Goal: Information Seeking & Learning: Check status

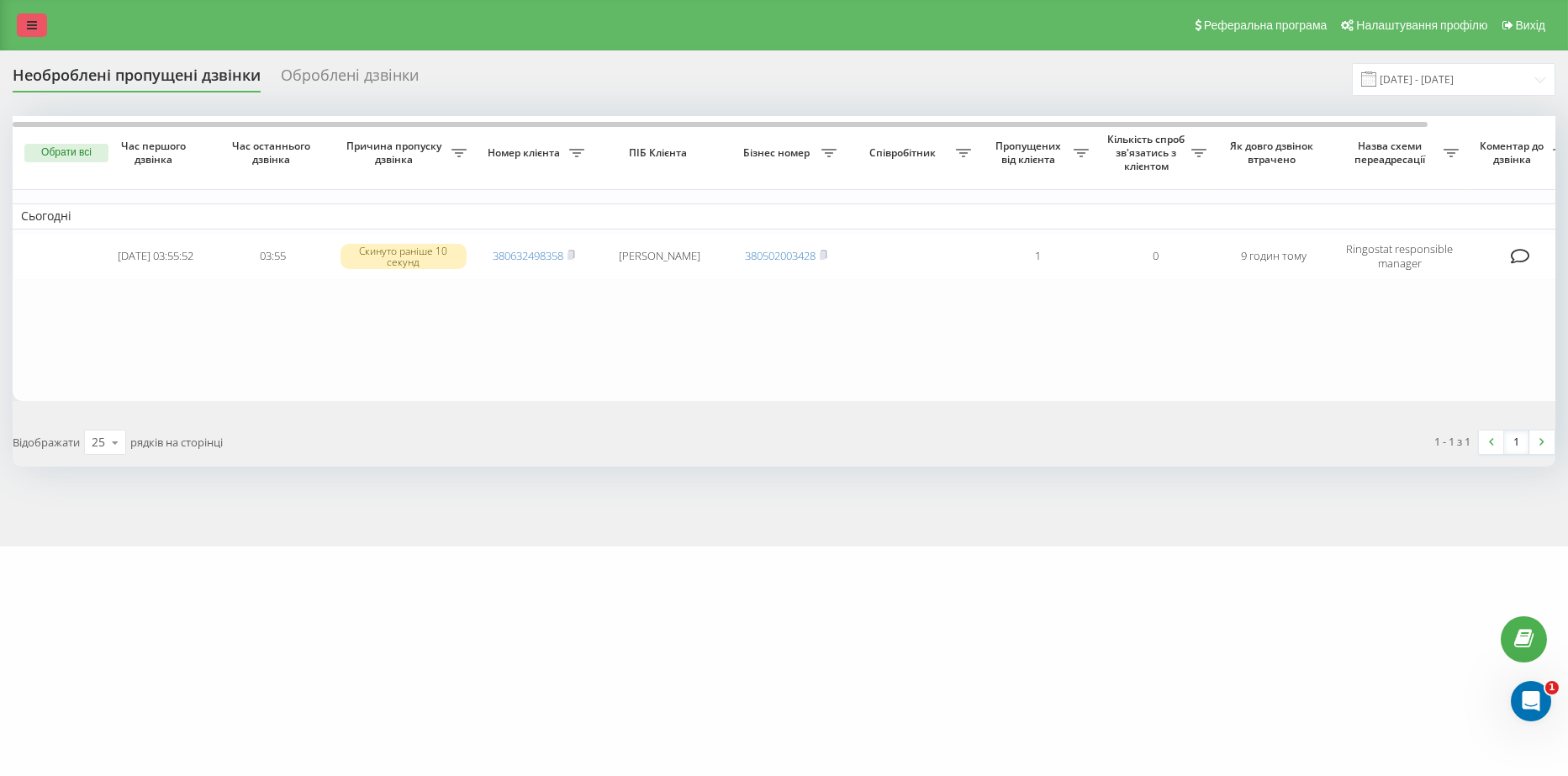
click at [36, 25] on icon at bounding box center [31, 25] width 10 height 12
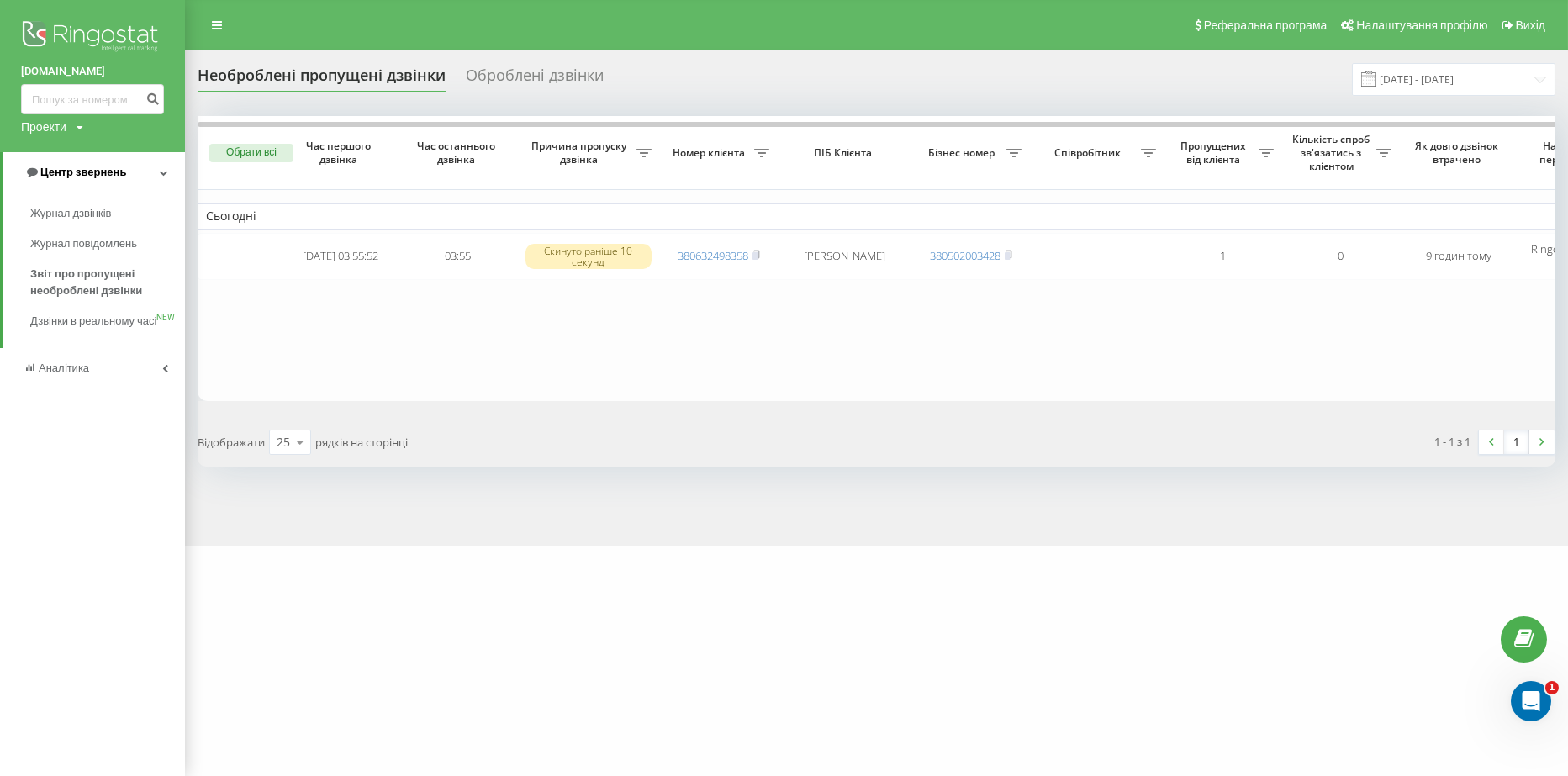
click at [102, 175] on span "Центр звернень" at bounding box center [83, 172] width 86 height 12
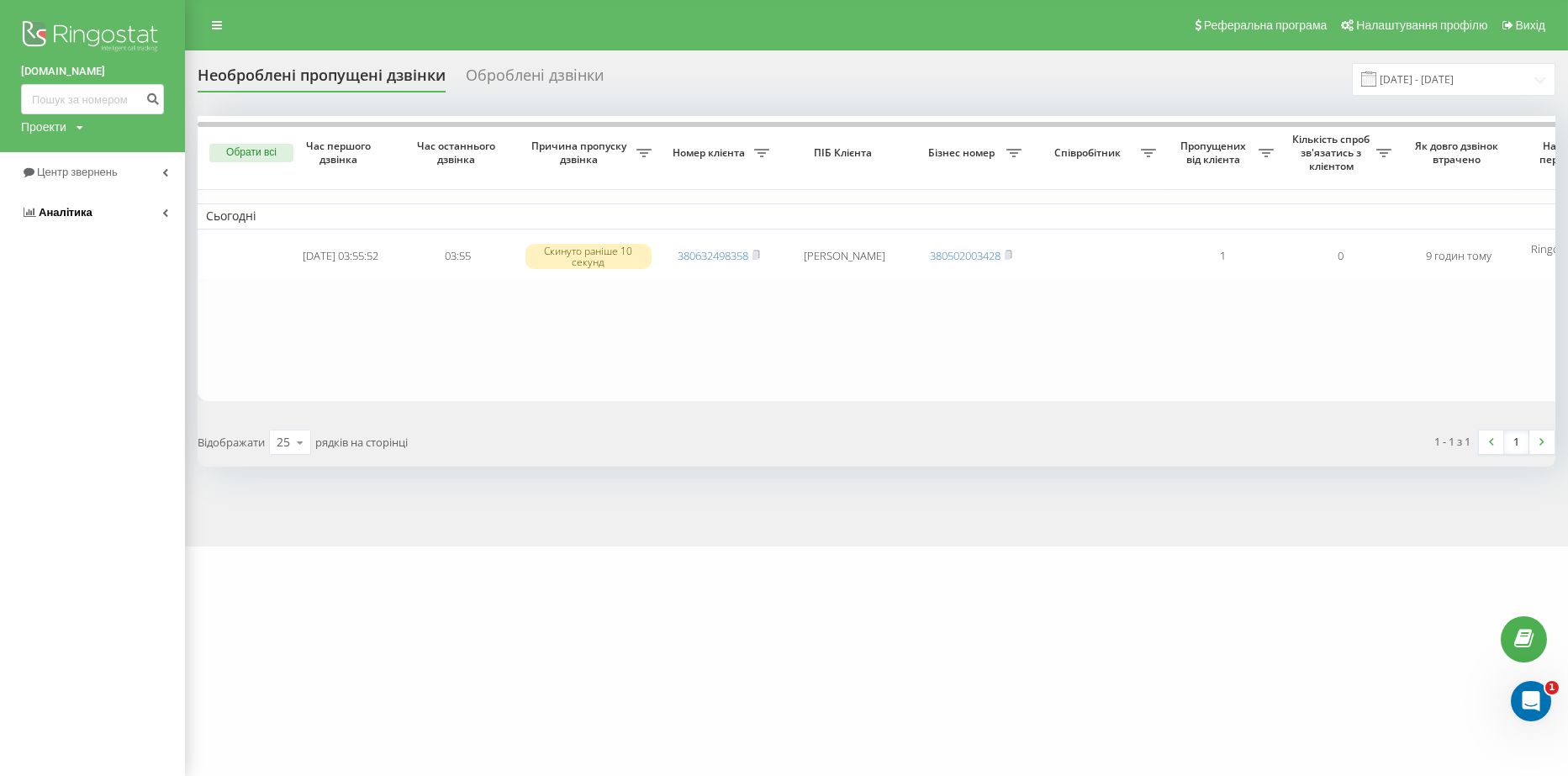
click at [83, 213] on span "Аналiтика" at bounding box center [66, 213] width 54 height 12
click at [66, 262] on span "Співробітники у реальному часі" at bounding box center [94, 262] width 127 height 34
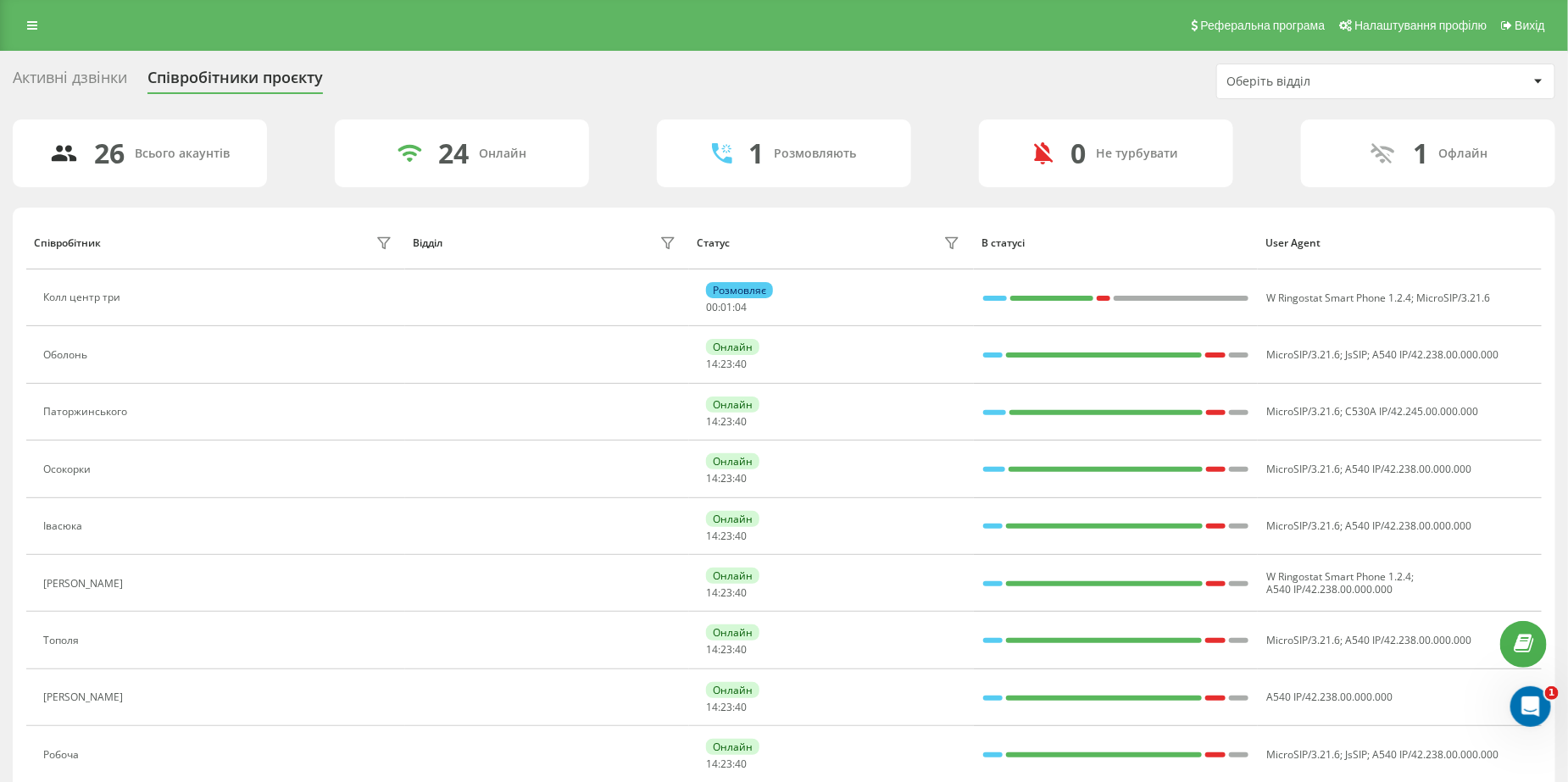
click at [54, 79] on div "Активні дзвінки" at bounding box center [70, 81] width 114 height 26
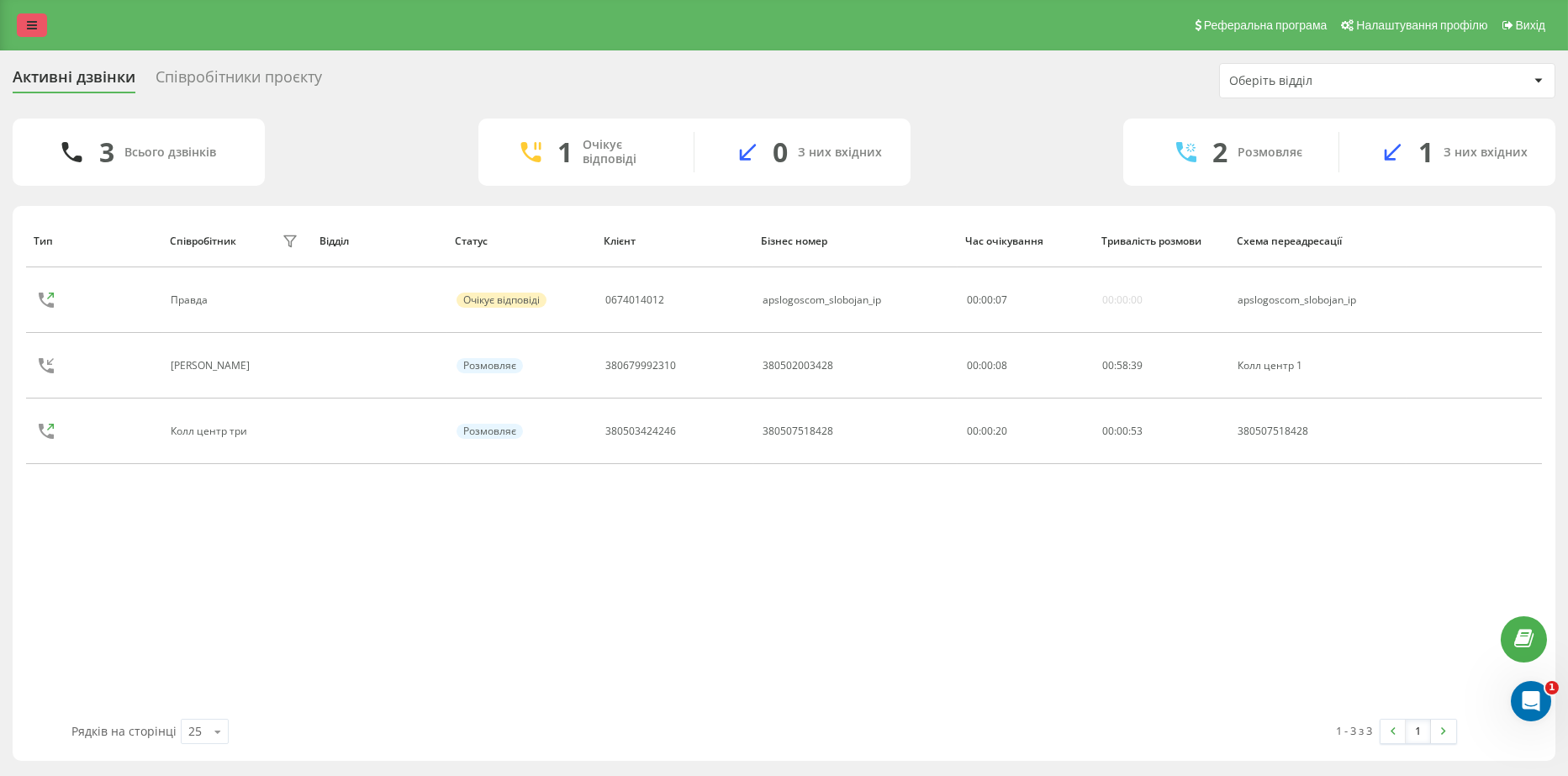
click at [35, 36] on link at bounding box center [32, 25] width 30 height 24
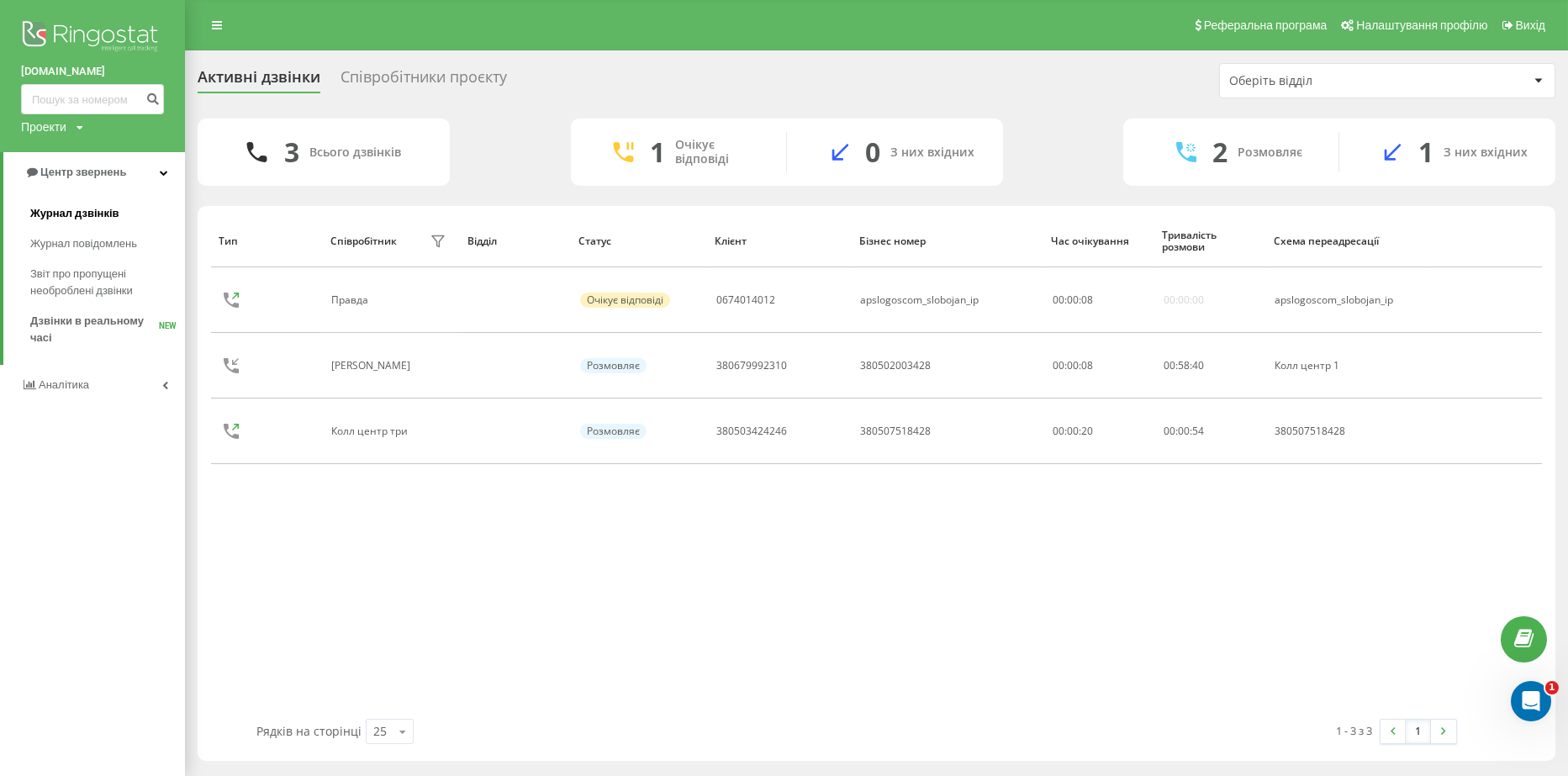
click at [102, 212] on span "Журнал дзвінків" at bounding box center [74, 213] width 89 height 17
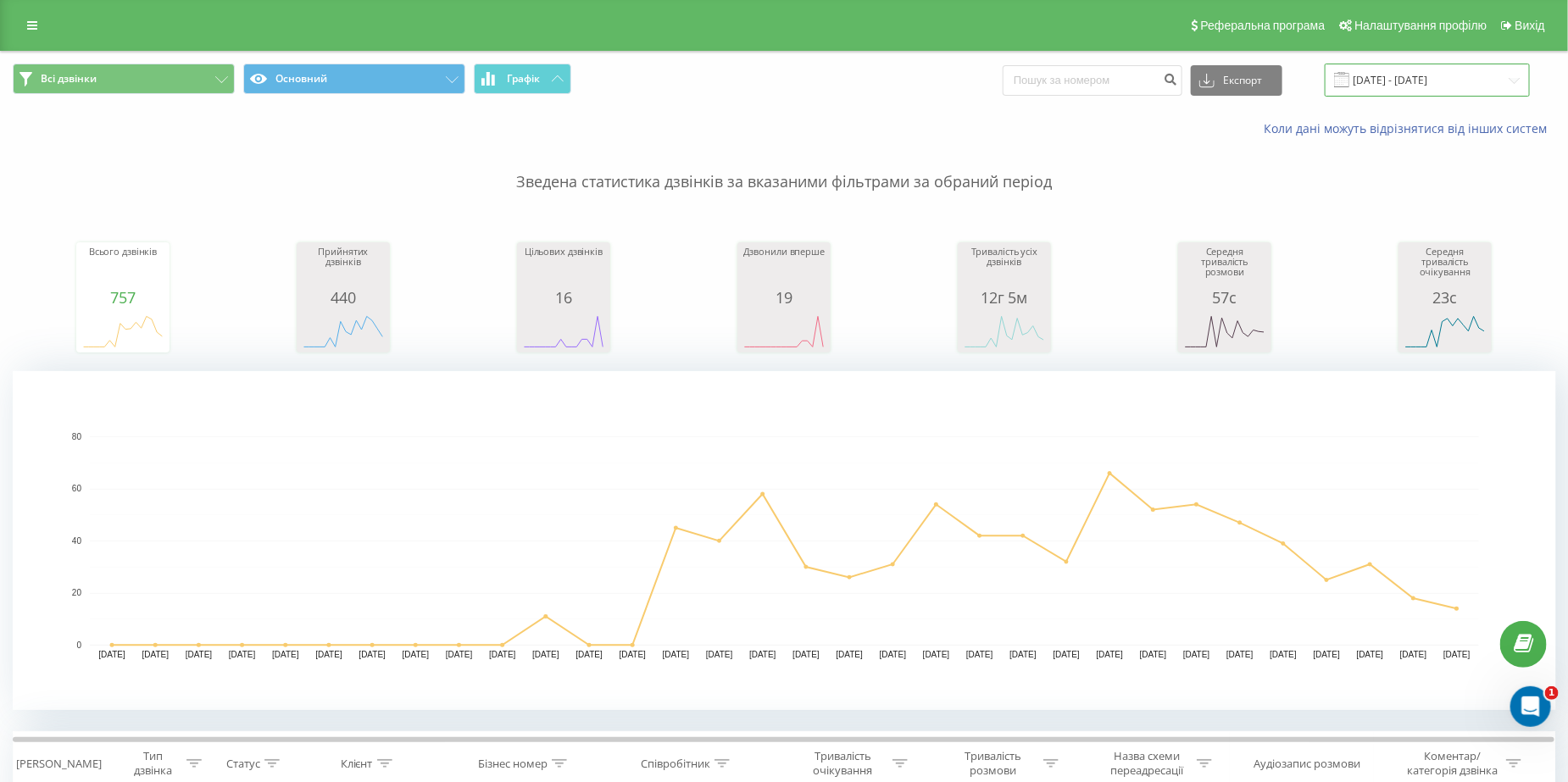
click at [1451, 81] on input "[DATE] - [DATE]" at bounding box center [1427, 79] width 205 height 33
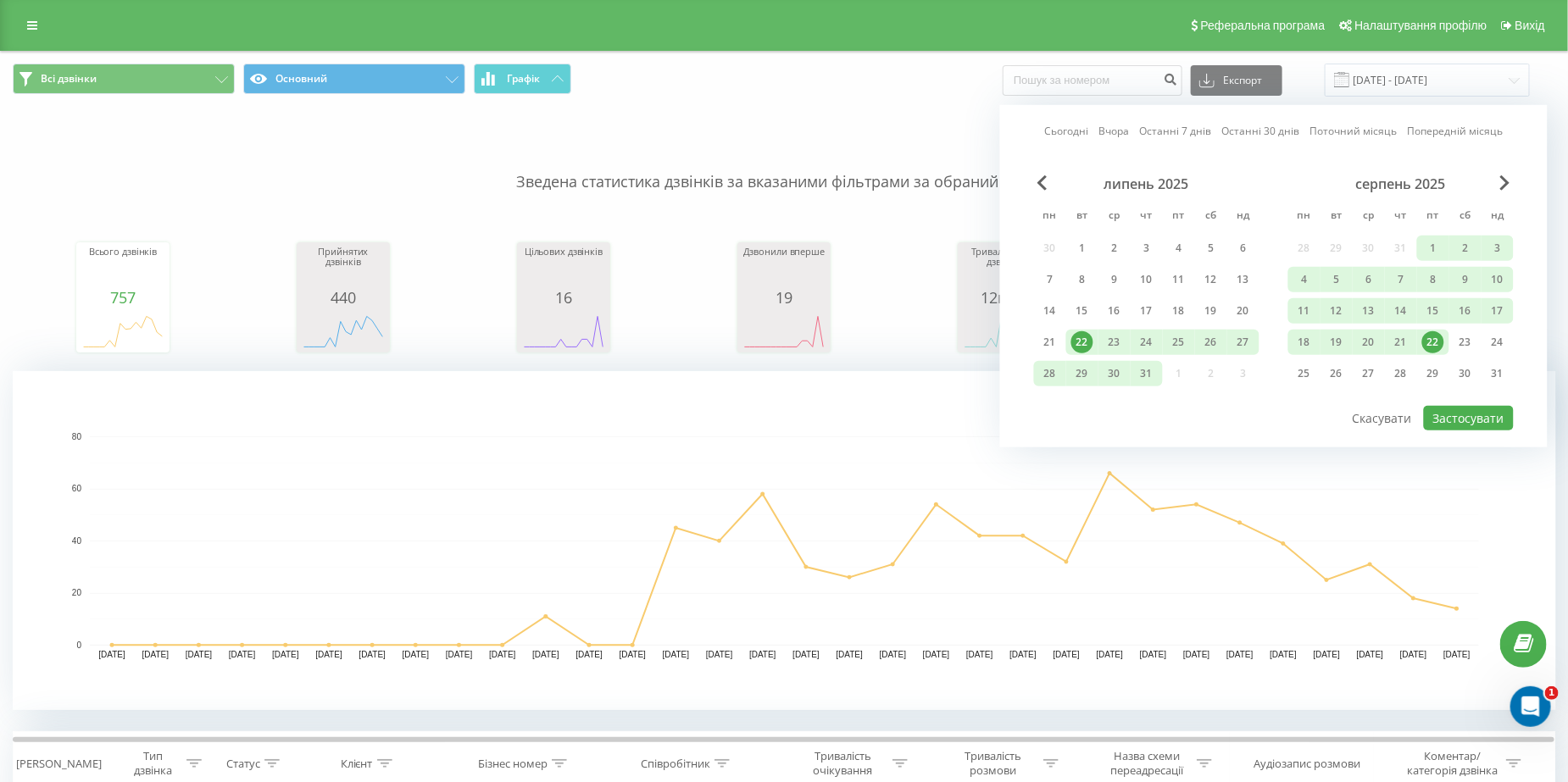
click at [1431, 337] on div "22" at bounding box center [1432, 342] width 22 height 22
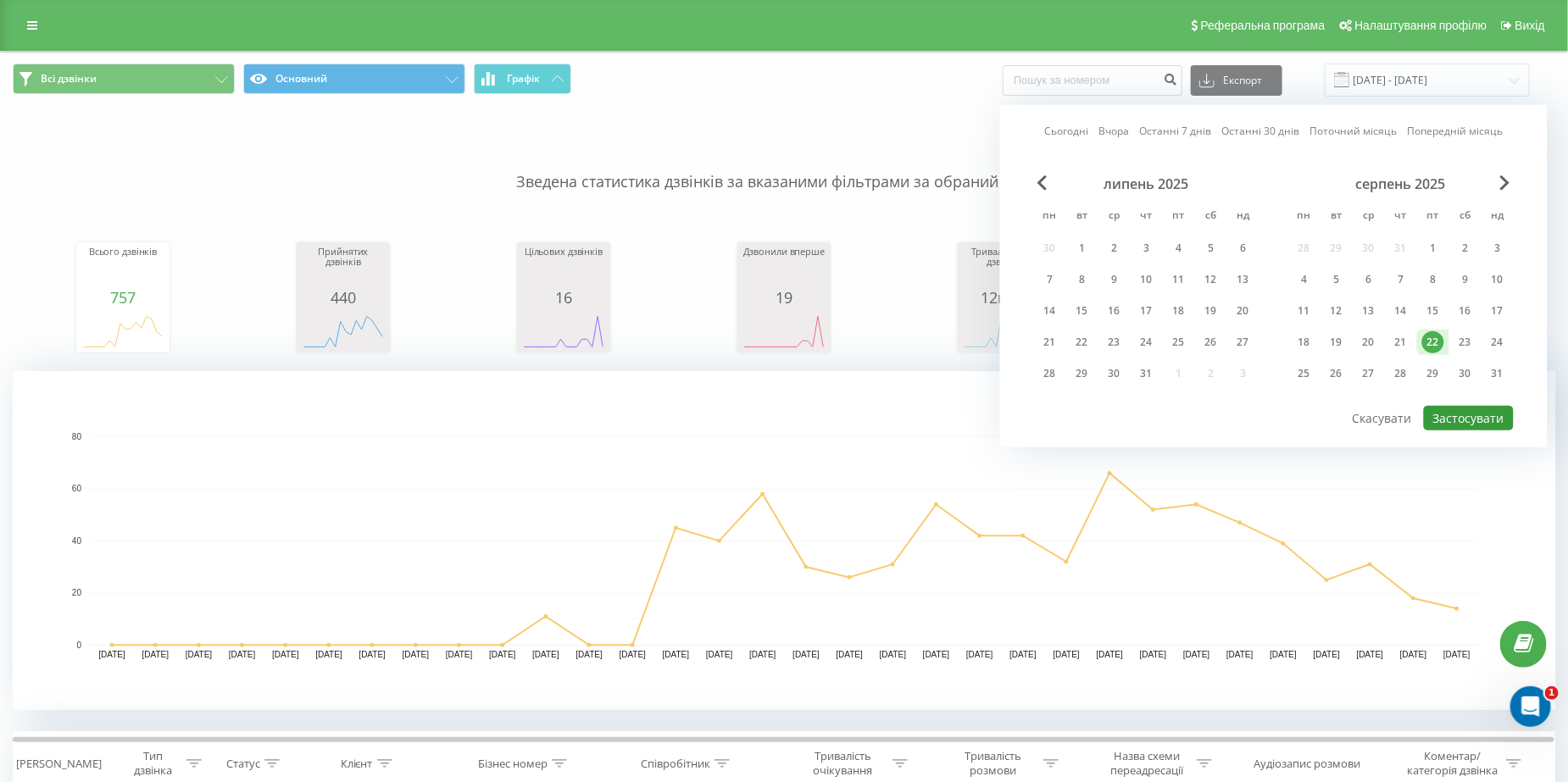
click at [1476, 427] on button "Застосувати" at bounding box center [1468, 419] width 90 height 25
type input "[DATE] - [DATE]"
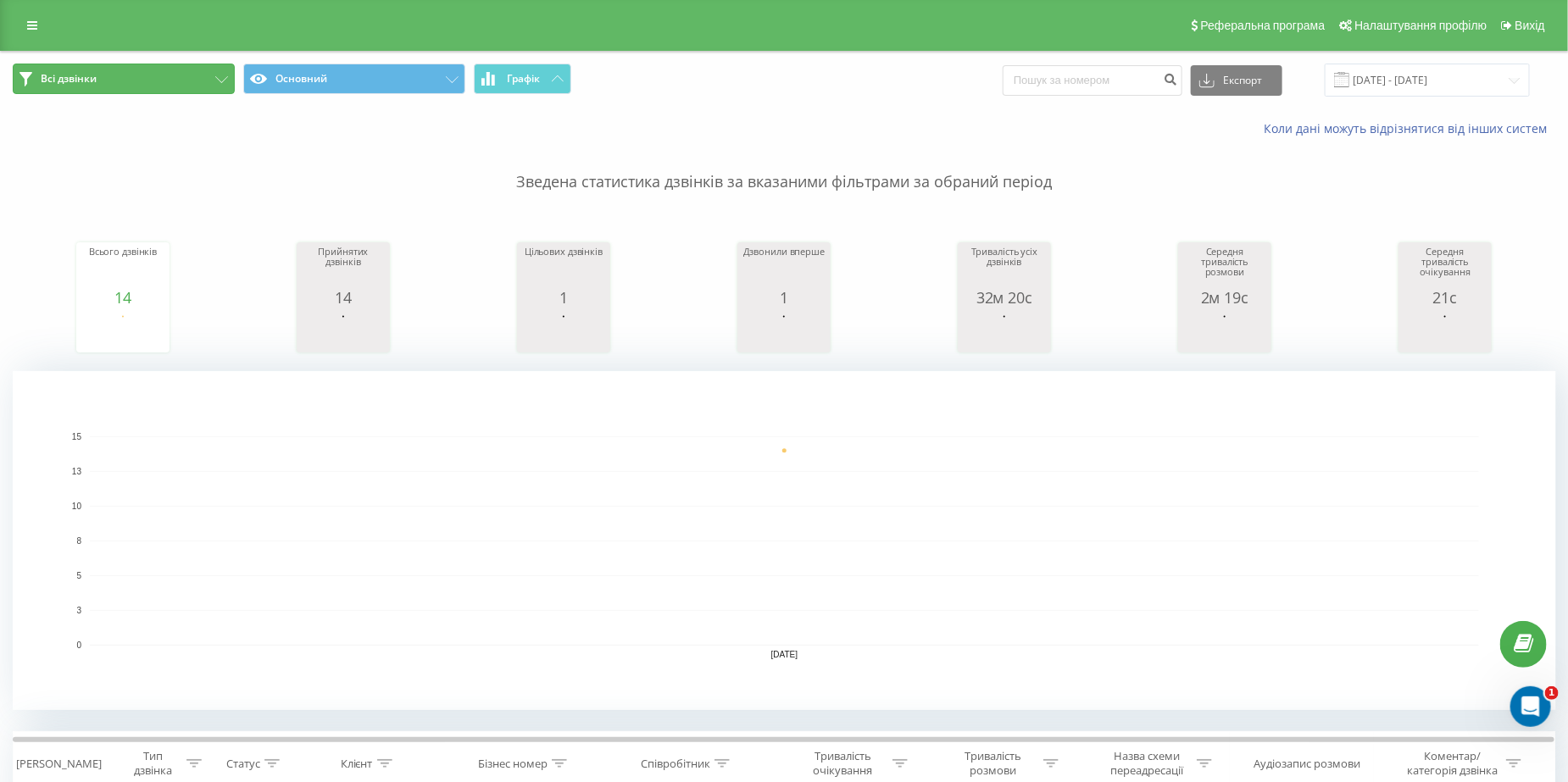
click at [152, 78] on button "Всі дзвінки" at bounding box center [123, 79] width 222 height 30
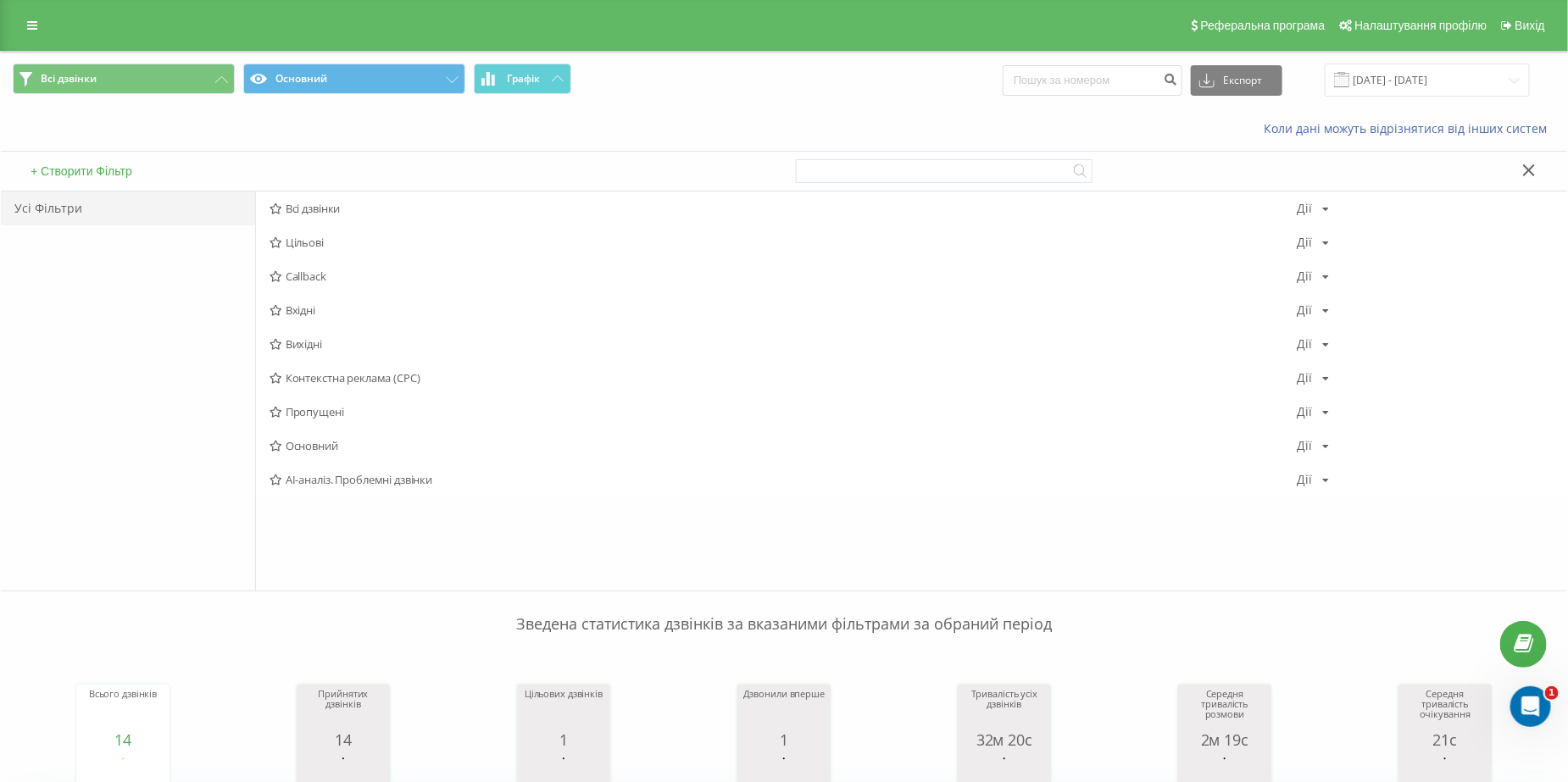
click at [679, 87] on span "Всі дзвінки Основний Графік" at bounding box center [392, 79] width 759 height 33
click at [492, 71] on button "Графік" at bounding box center [522, 79] width 97 height 30
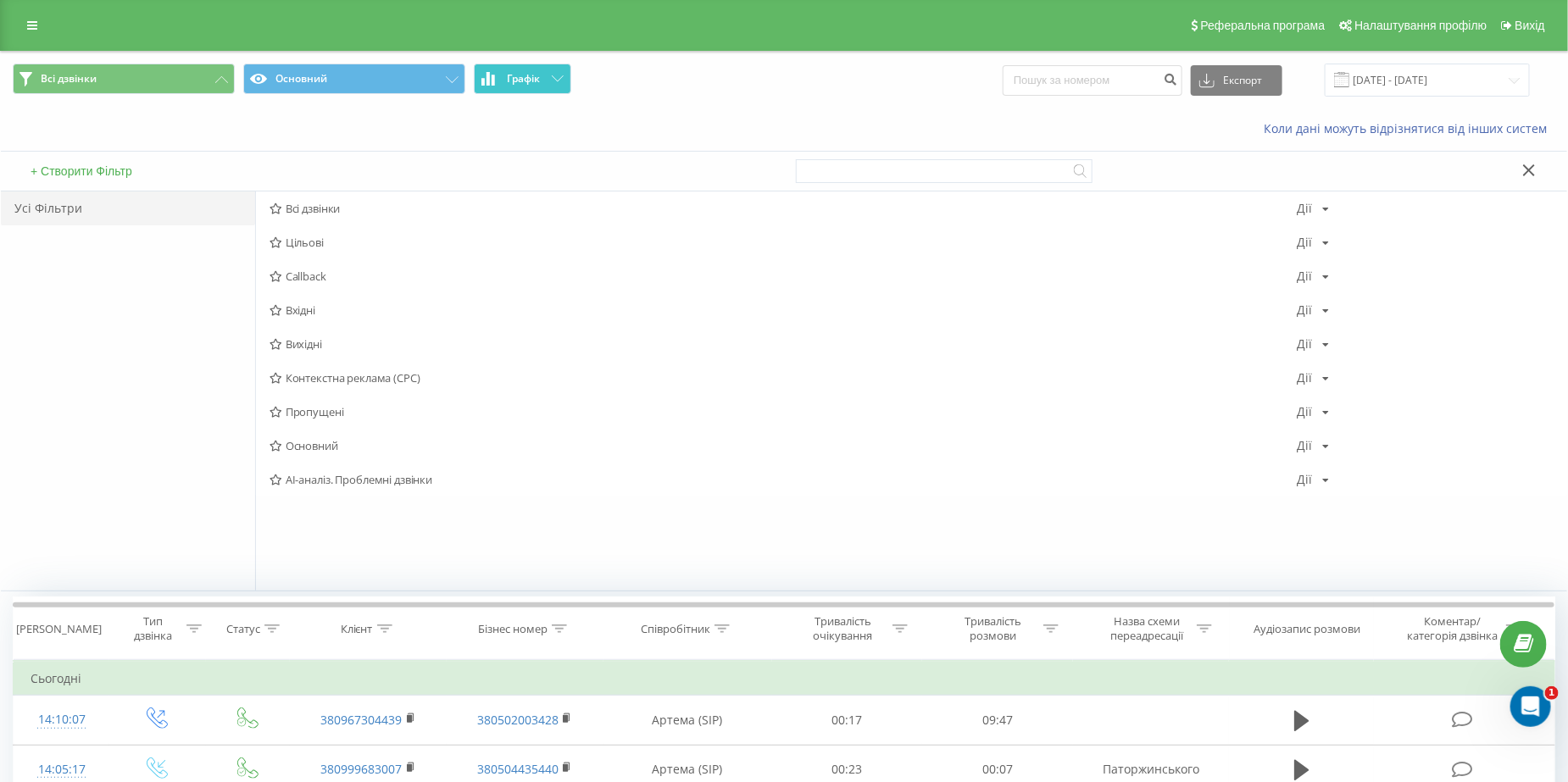
click at [492, 71] on button "Графік" at bounding box center [522, 79] width 97 height 30
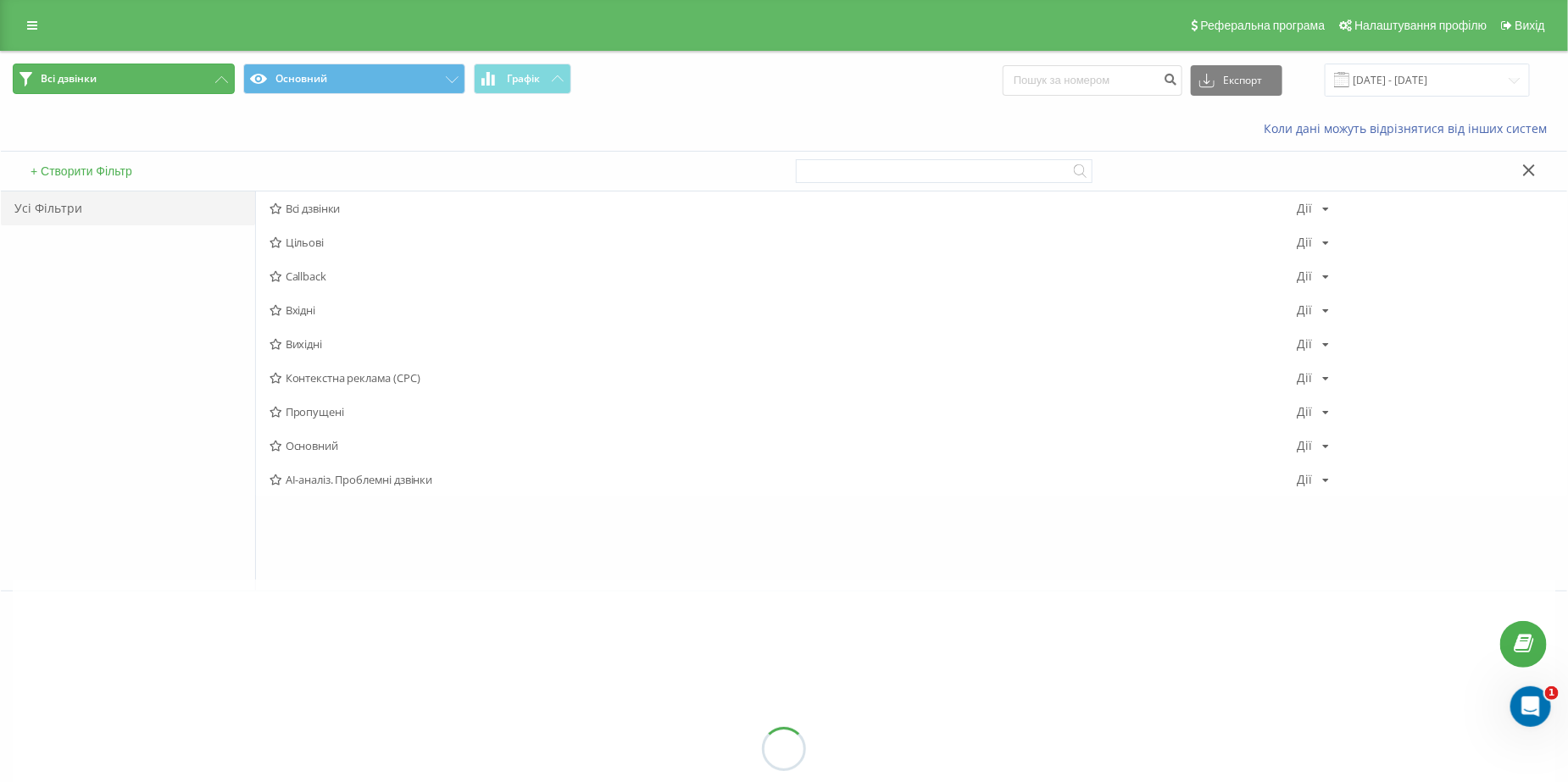
click at [141, 78] on button "Всі дзвінки" at bounding box center [123, 79] width 222 height 30
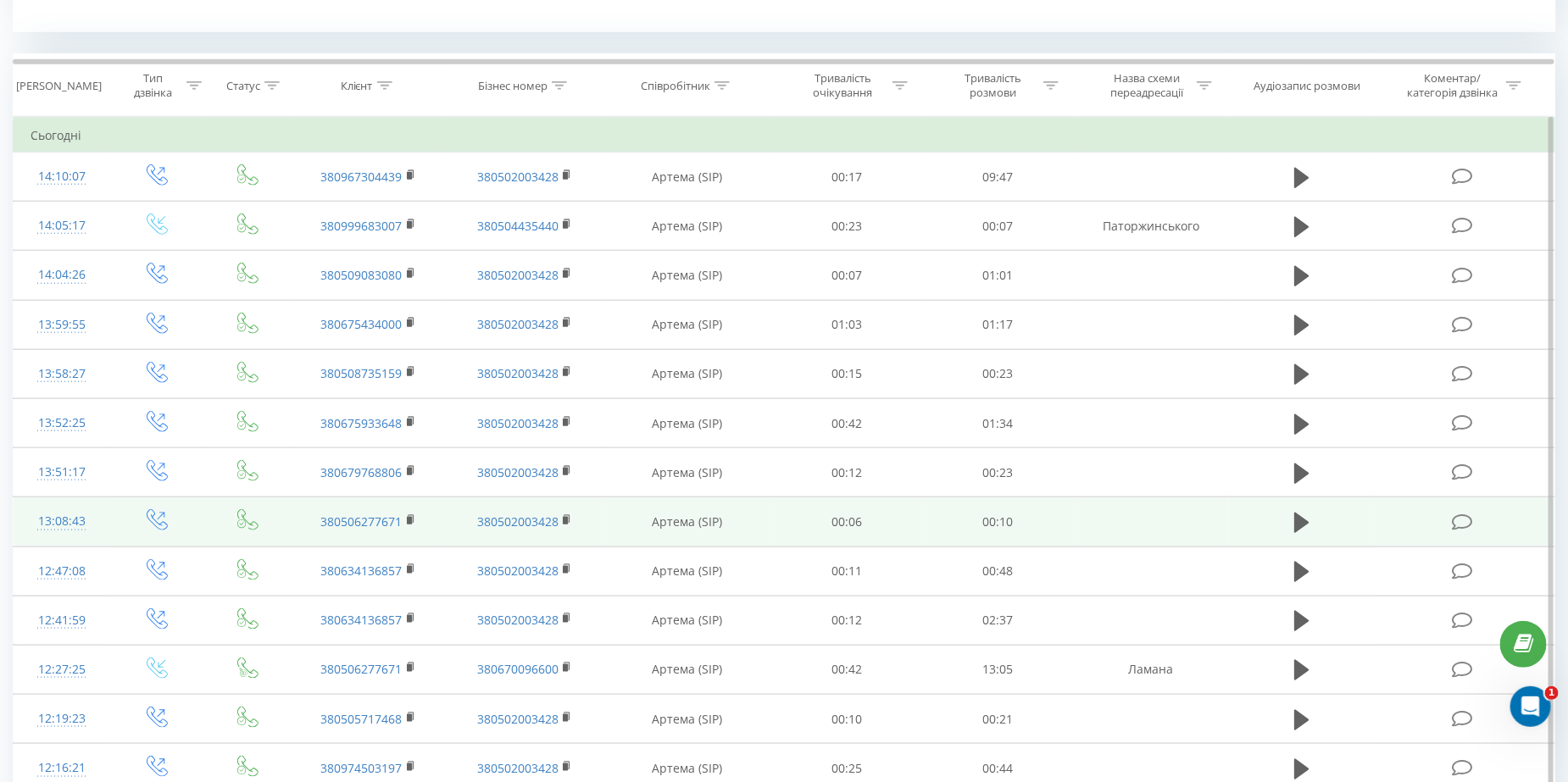
scroll to position [801, 0]
